Goal: Find specific page/section: Find specific page/section

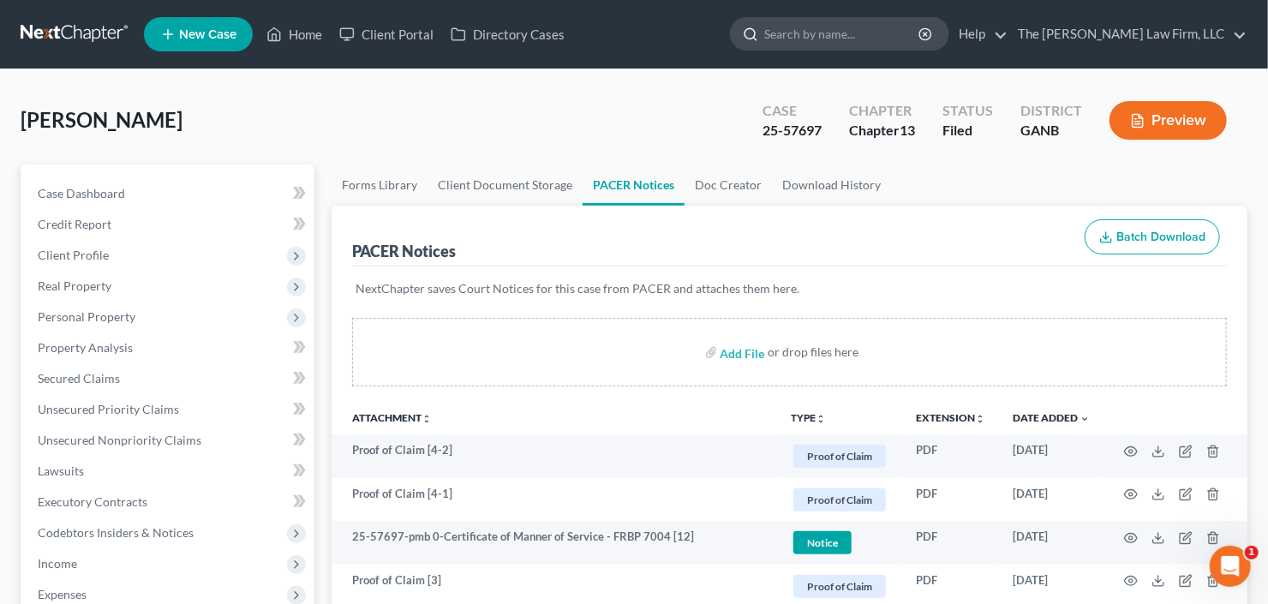
click at [822, 39] on input "search" at bounding box center [842, 34] width 157 height 32
type input "baker"
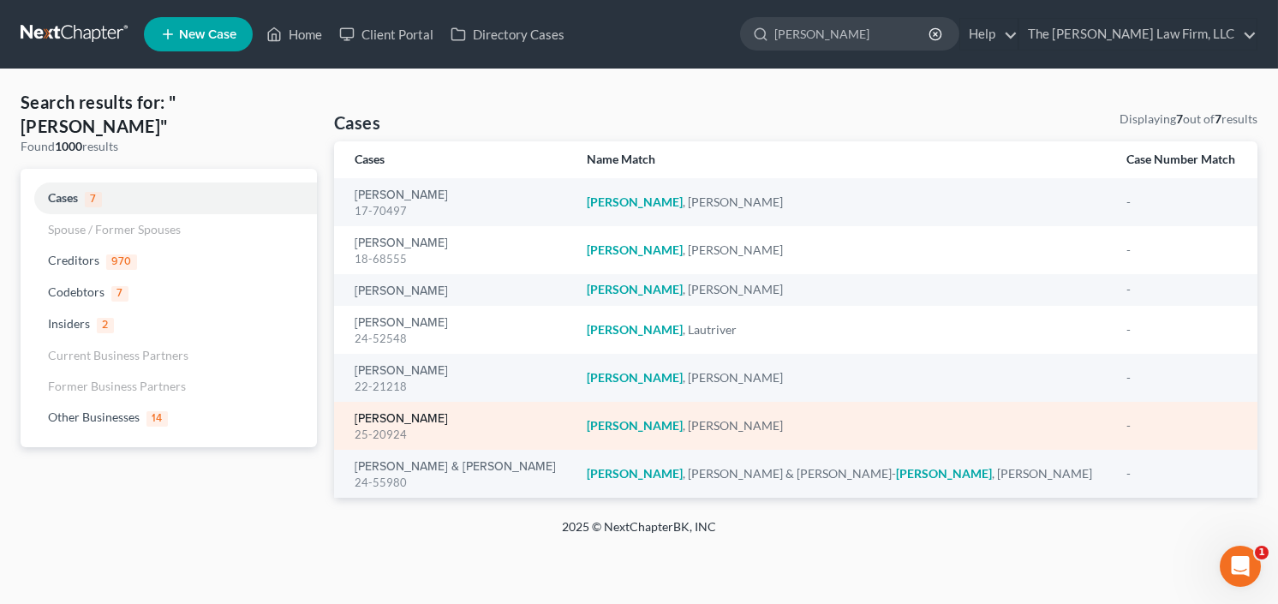
click at [398, 421] on link "Baker, Jennifer" at bounding box center [401, 419] width 93 height 12
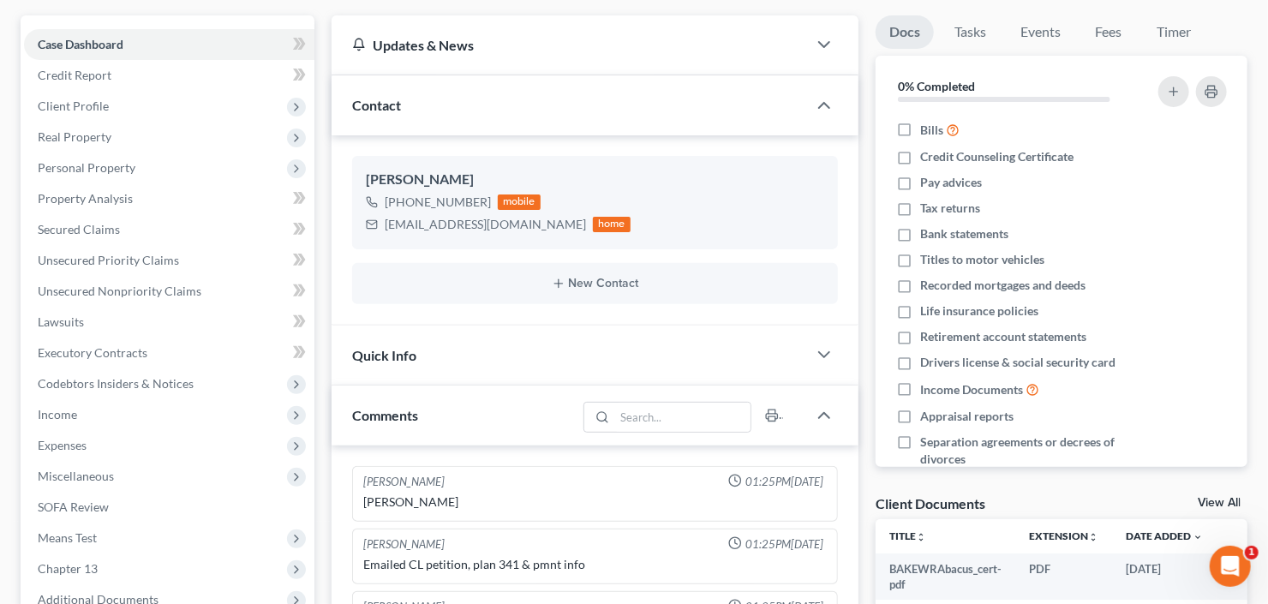
scroll to position [206, 0]
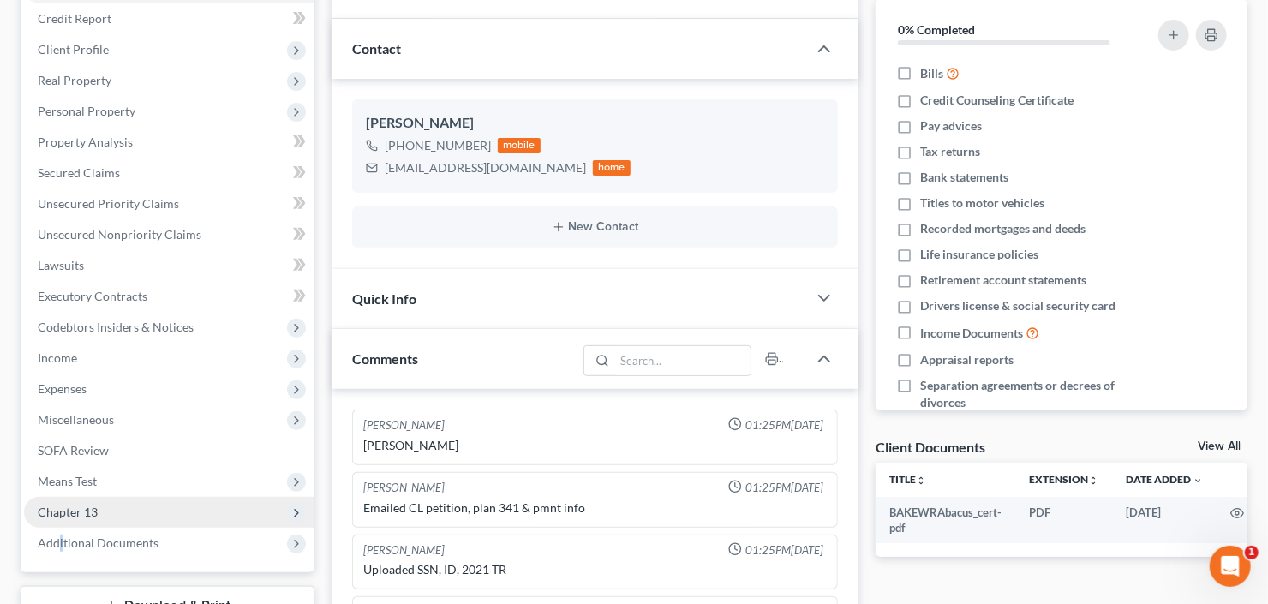
click at [62, 541] on span "Additional Documents" at bounding box center [98, 542] width 121 height 15
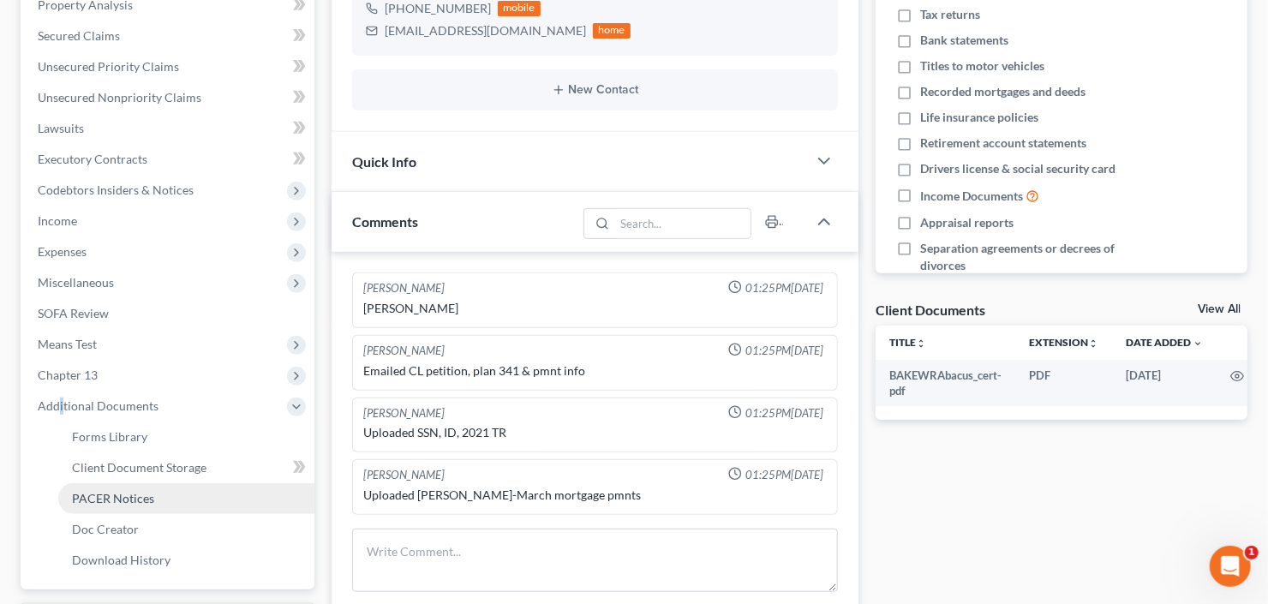
click at [122, 491] on span "PACER Notices" at bounding box center [113, 498] width 82 height 15
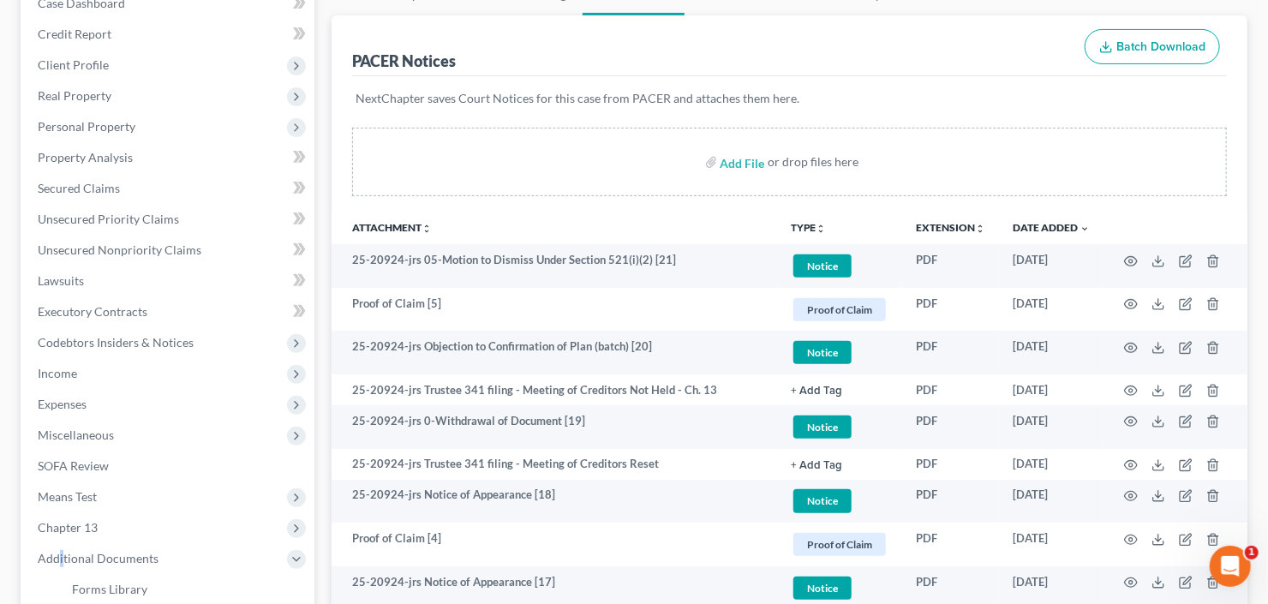
scroll to position [206, 0]
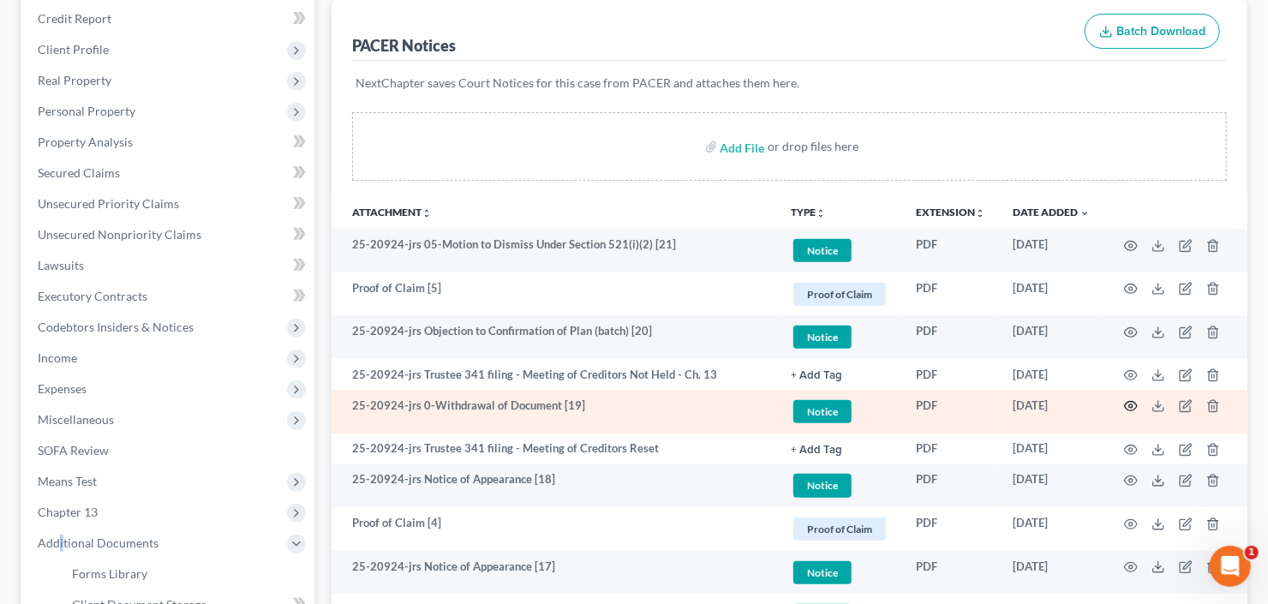
click at [1129, 405] on circle "button" at bounding box center [1130, 405] width 3 height 3
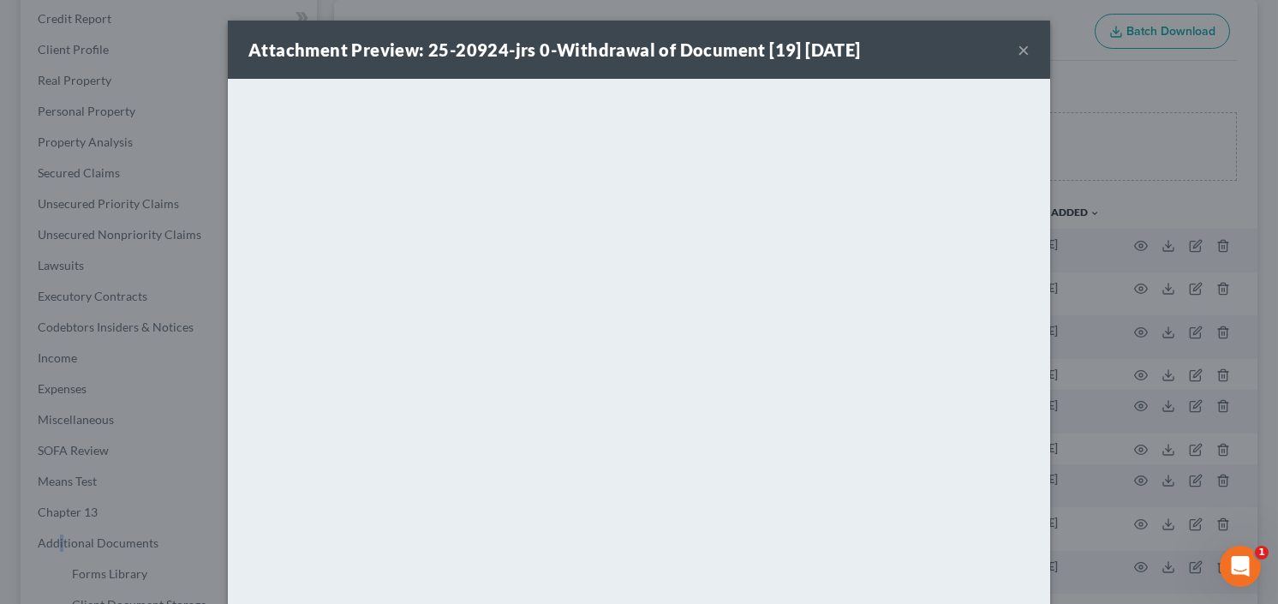
click at [1018, 48] on button "×" at bounding box center [1024, 49] width 12 height 21
